Goal: Navigation & Orientation: Find specific page/section

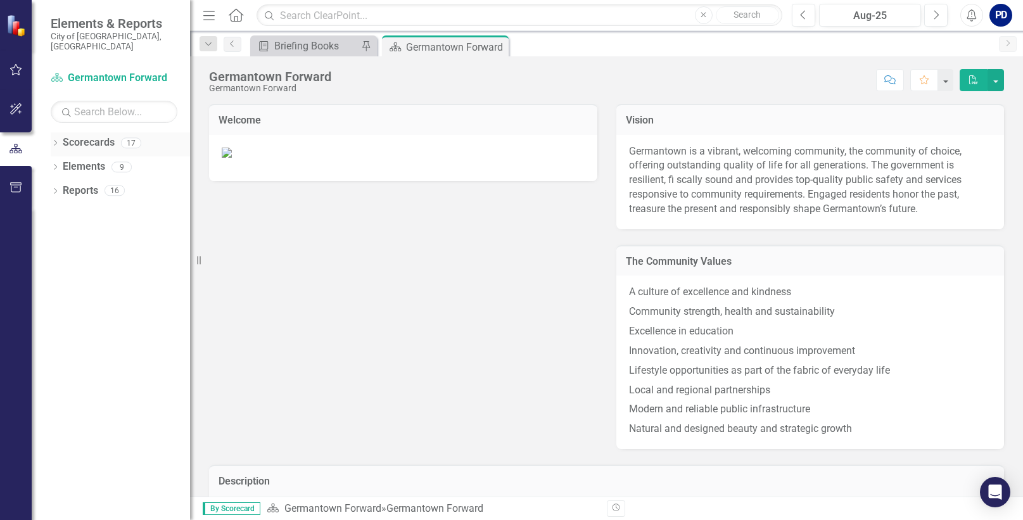
click at [95, 135] on link "Scorecards" at bounding box center [89, 142] width 52 height 15
click at [132, 137] on div "17" at bounding box center [131, 142] width 20 height 11
click at [54, 141] on icon "Dropdown" at bounding box center [55, 144] width 9 height 7
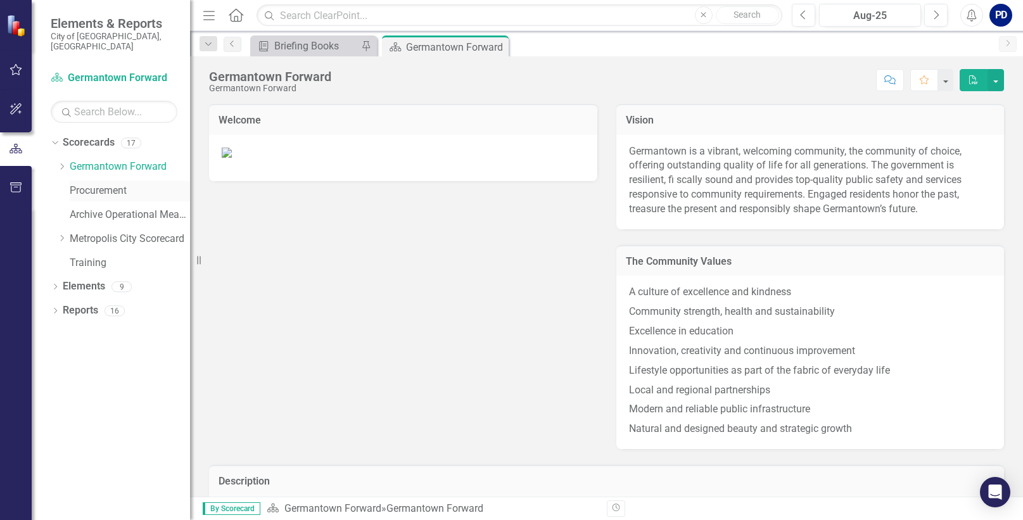
click at [77, 184] on link "Procurement" at bounding box center [130, 191] width 120 height 15
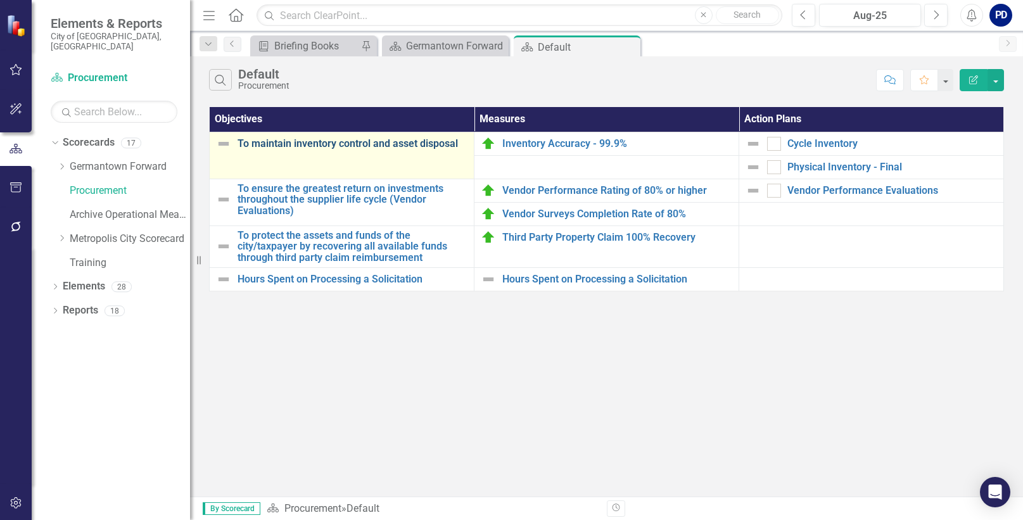
click at [348, 146] on link "To maintain inventory control and asset disposal" at bounding box center [352, 143] width 230 height 11
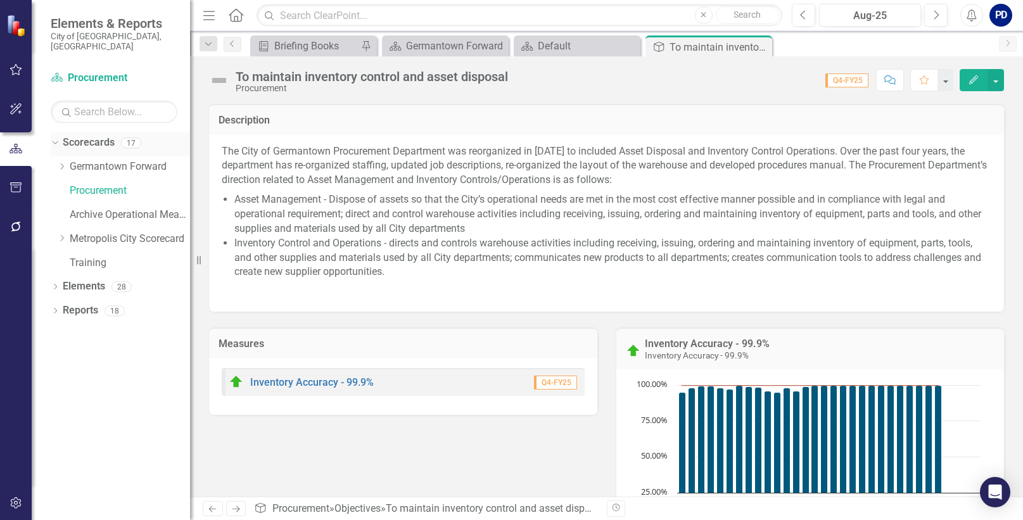
click at [91, 136] on link "Scorecards" at bounding box center [89, 142] width 52 height 15
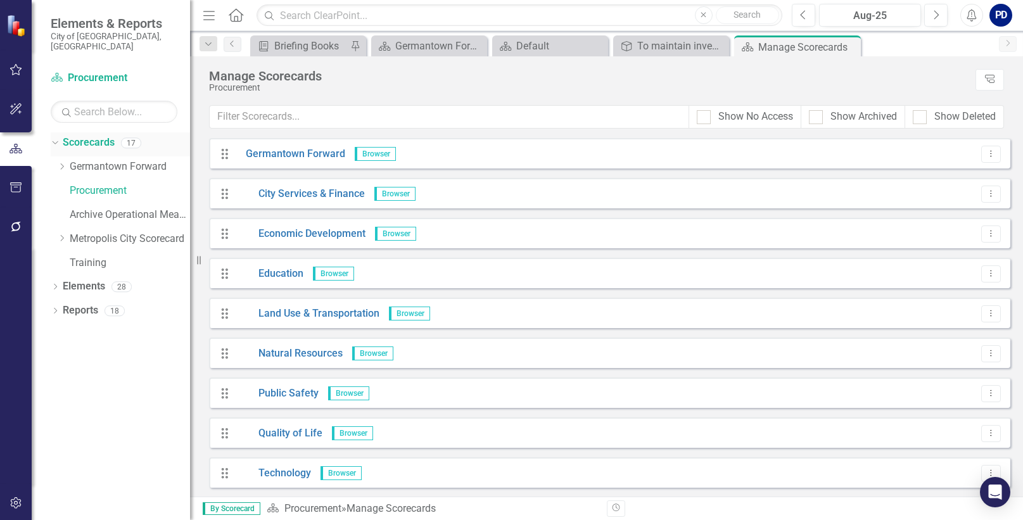
click at [128, 137] on div "17" at bounding box center [131, 142] width 20 height 11
click at [106, 184] on link "Procurement" at bounding box center [130, 191] width 120 height 15
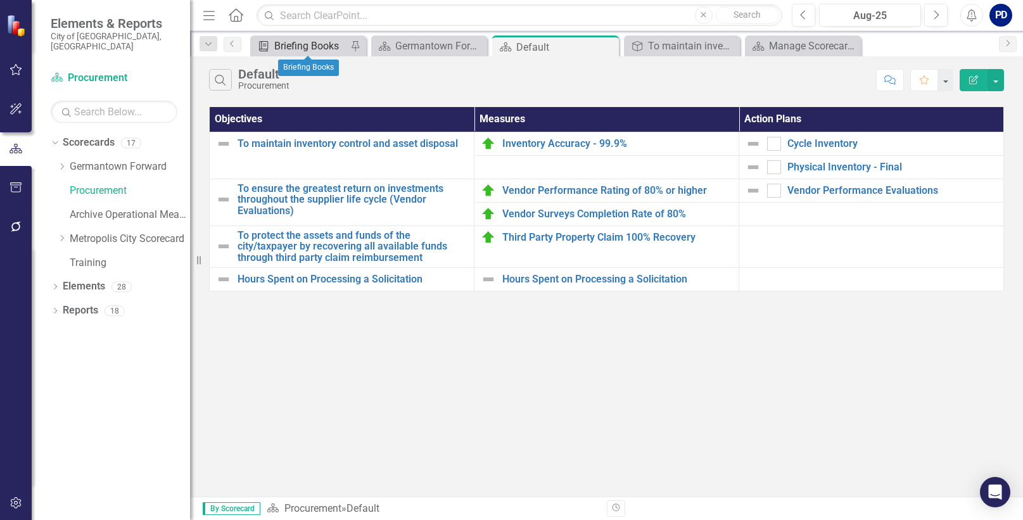
click at [305, 50] on div "Briefing Books" at bounding box center [310, 46] width 73 height 16
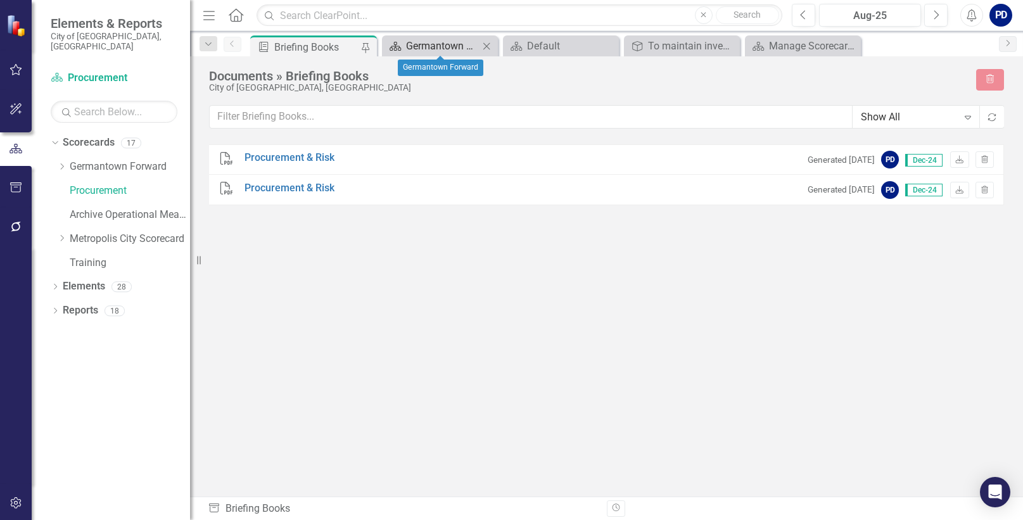
click at [423, 46] on div "Germantown Forward" at bounding box center [442, 46] width 73 height 16
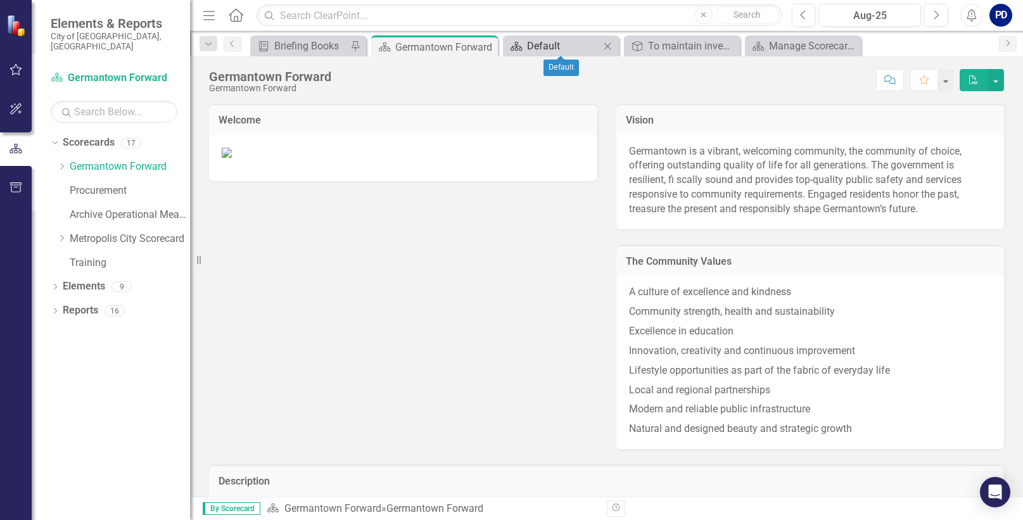
click at [538, 42] on div "Default" at bounding box center [563, 46] width 73 height 16
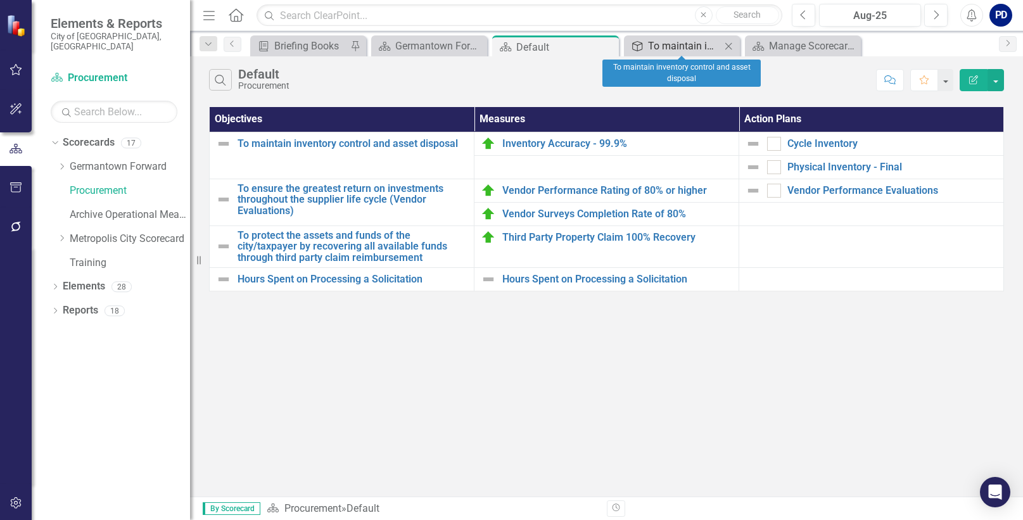
click at [699, 44] on div "To maintain inventory control and asset disposal" at bounding box center [684, 46] width 73 height 16
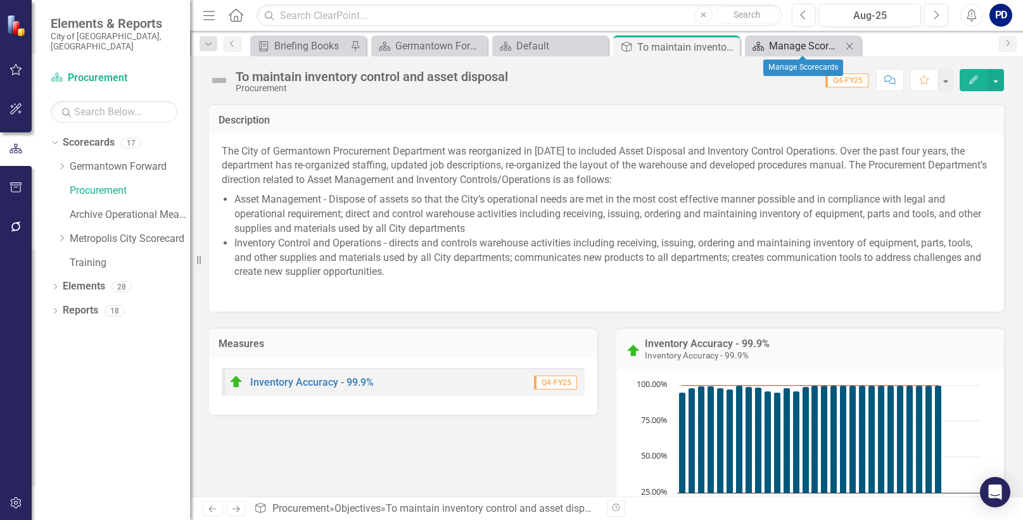
click at [777, 45] on div "Manage Scorecards" at bounding box center [805, 46] width 73 height 16
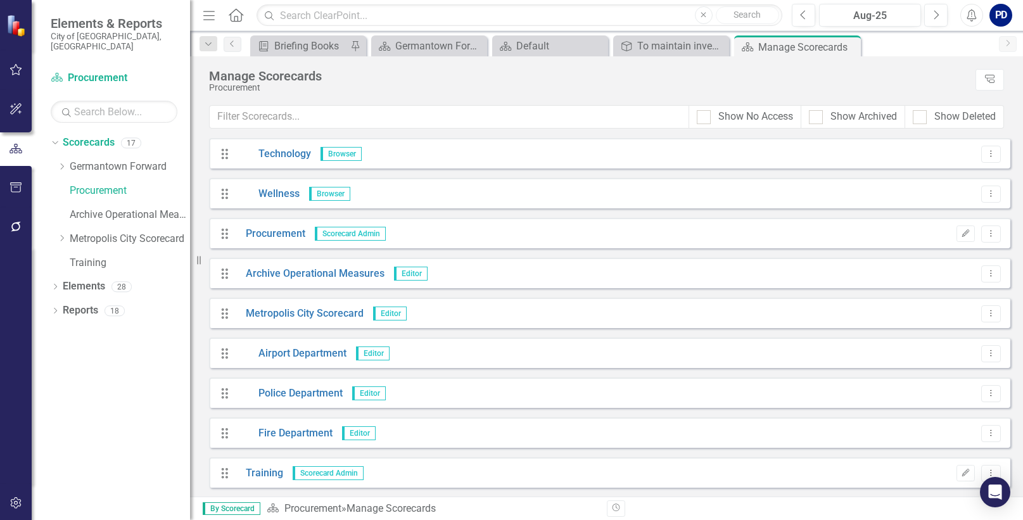
scroll to position [320, 0]
click at [272, 475] on link "Training" at bounding box center [259, 472] width 47 height 15
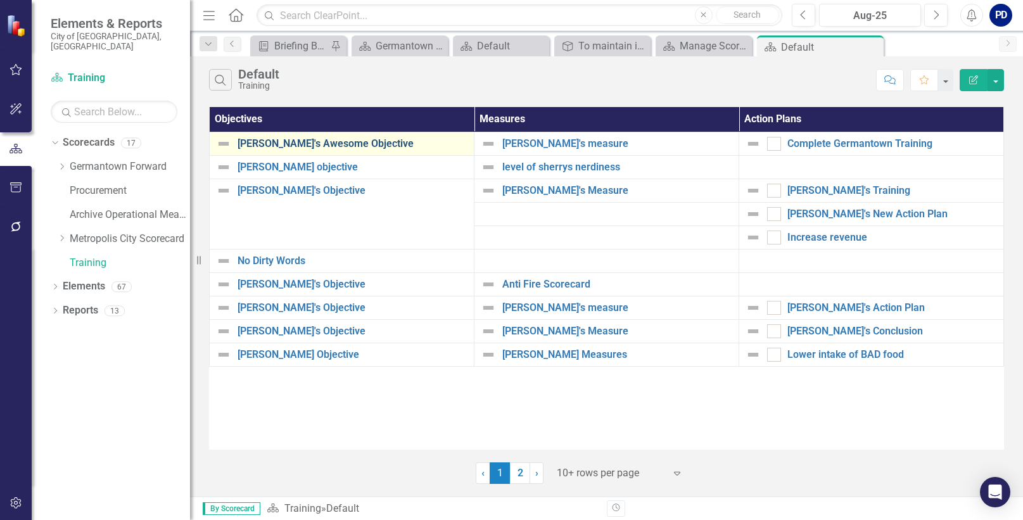
click at [293, 140] on link "[PERSON_NAME]'s Awesome Objective" at bounding box center [352, 143] width 230 height 11
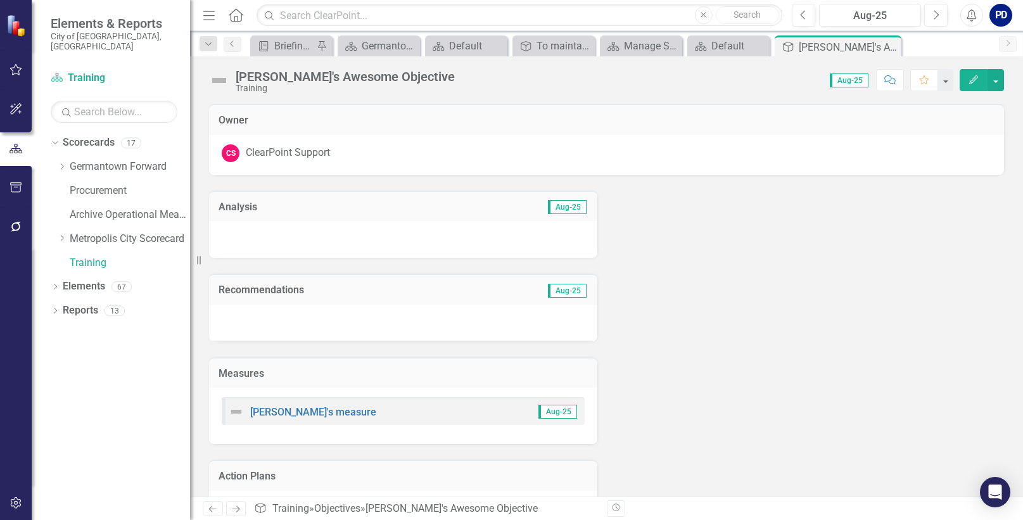
click at [446, 419] on div "[PERSON_NAME]'s measure Aug-25" at bounding box center [403, 411] width 363 height 28
click at [308, 413] on link "[PERSON_NAME]'s measure" at bounding box center [313, 412] width 126 height 12
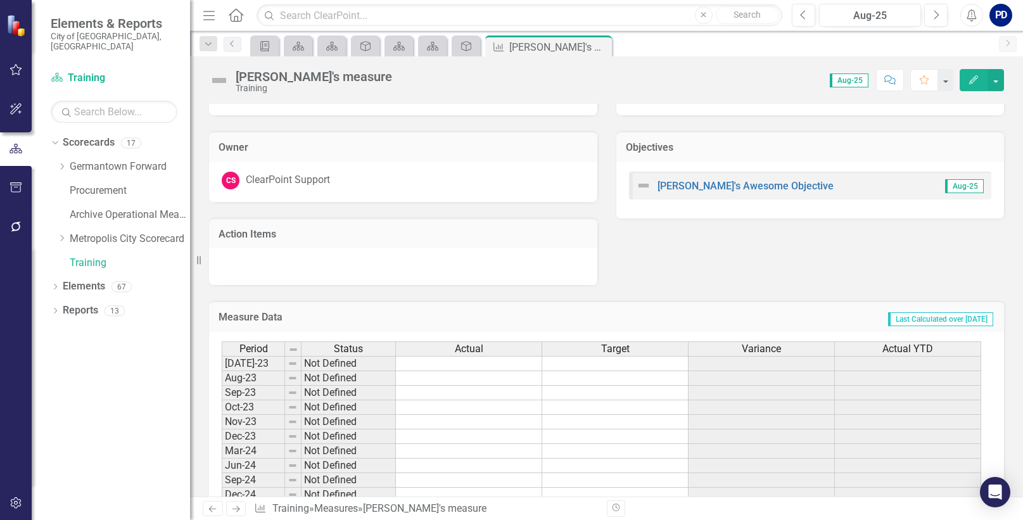
scroll to position [317, 0]
